Goal: Book appointment/travel/reservation

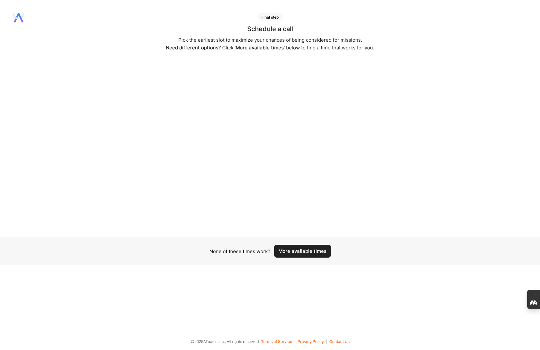
click at [310, 252] on button "More available times" at bounding box center [302, 251] width 57 height 13
click at [310, 252] on button "More available times" at bounding box center [302, 254] width 57 height 13
click at [310, 252] on button "More available times" at bounding box center [302, 251] width 57 height 13
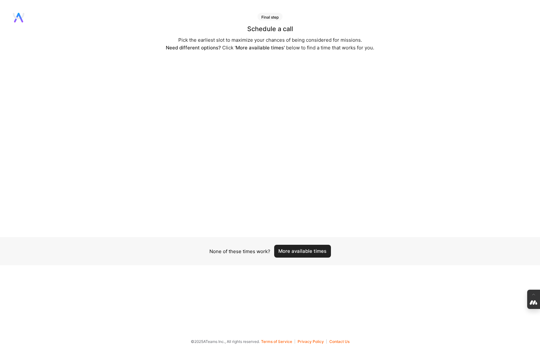
click at [310, 252] on button "More available times" at bounding box center [302, 251] width 57 height 13
click at [297, 251] on button "More available times" at bounding box center [302, 254] width 57 height 13
